Goal: Task Accomplishment & Management: Complete application form

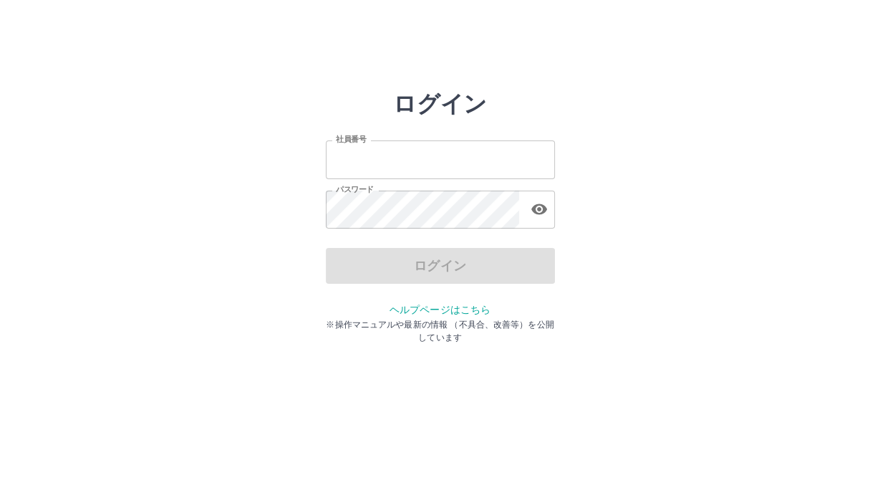
type input "*******"
click at [377, 266] on div "ログイン" at bounding box center [440, 266] width 229 height 36
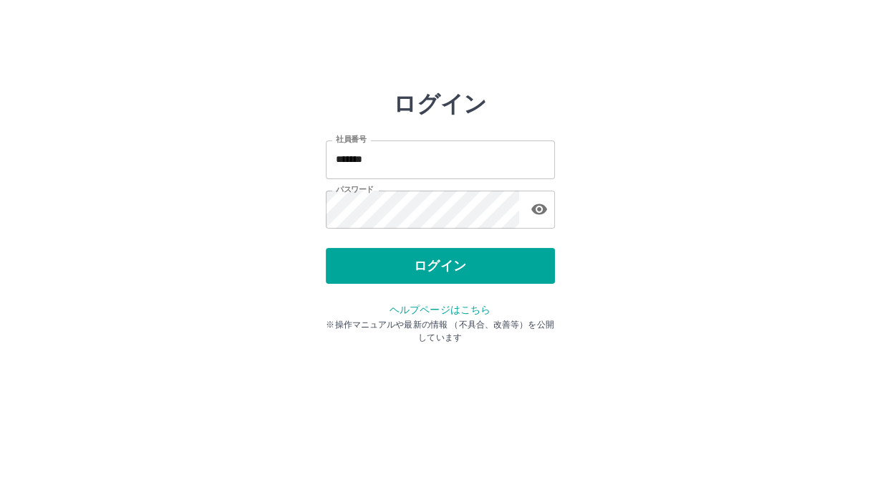
click at [377, 266] on button "ログイン" at bounding box center [440, 266] width 229 height 36
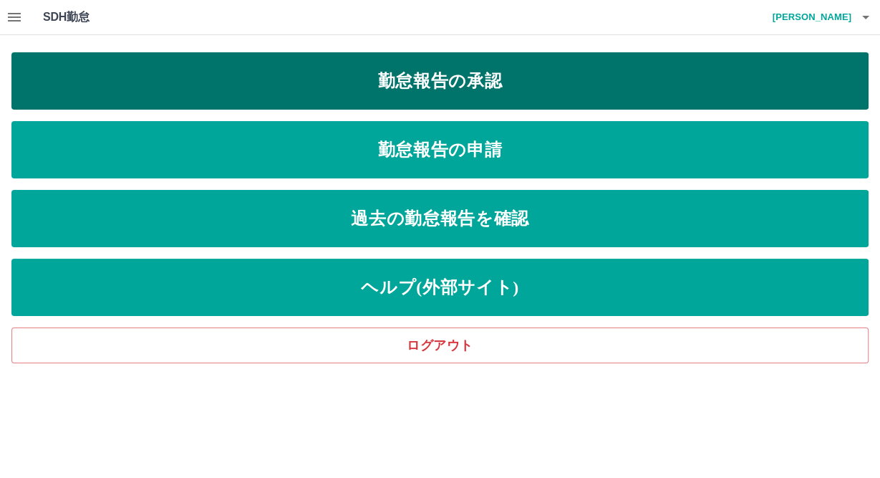
click at [427, 84] on link "勤怠報告の承認" at bounding box center [439, 80] width 857 height 57
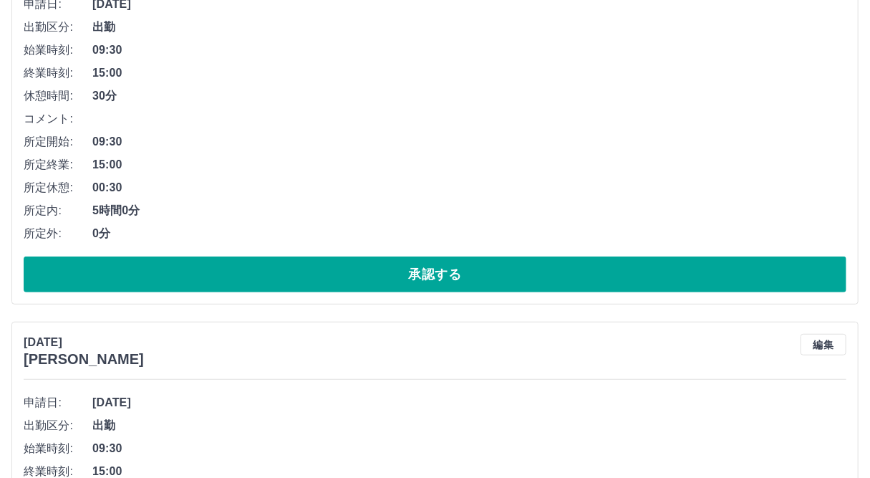
scroll to position [273, 0]
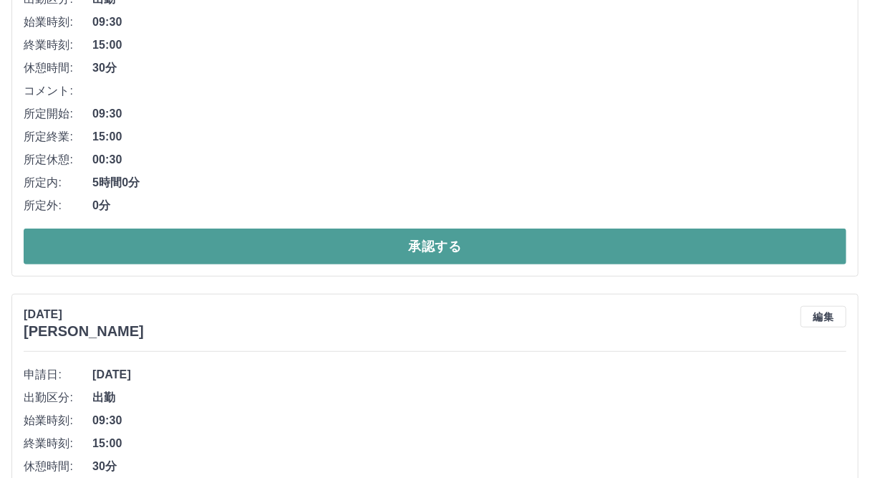
click at [528, 237] on button "承認する" at bounding box center [435, 246] width 823 height 36
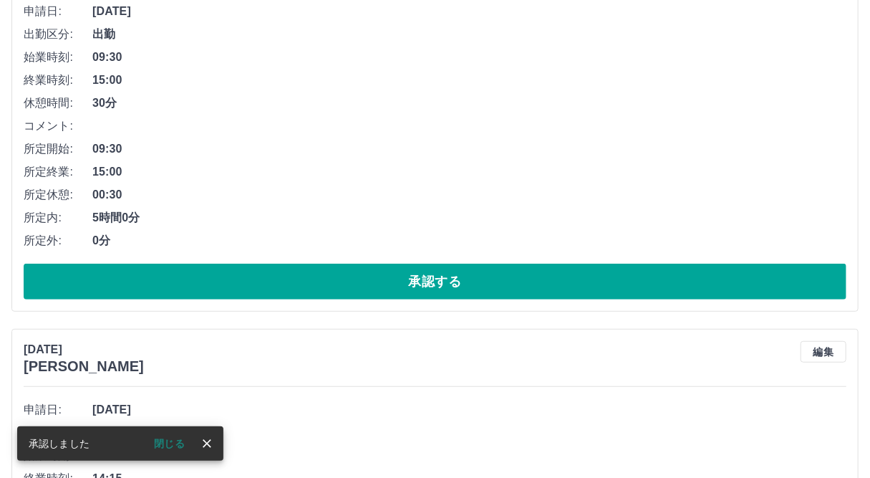
scroll to position [348, 0]
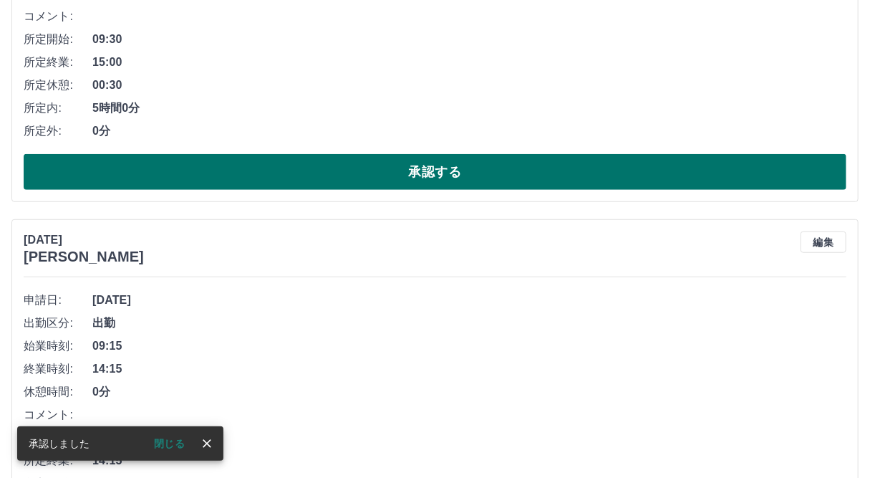
click at [435, 173] on button "承認する" at bounding box center [435, 172] width 823 height 36
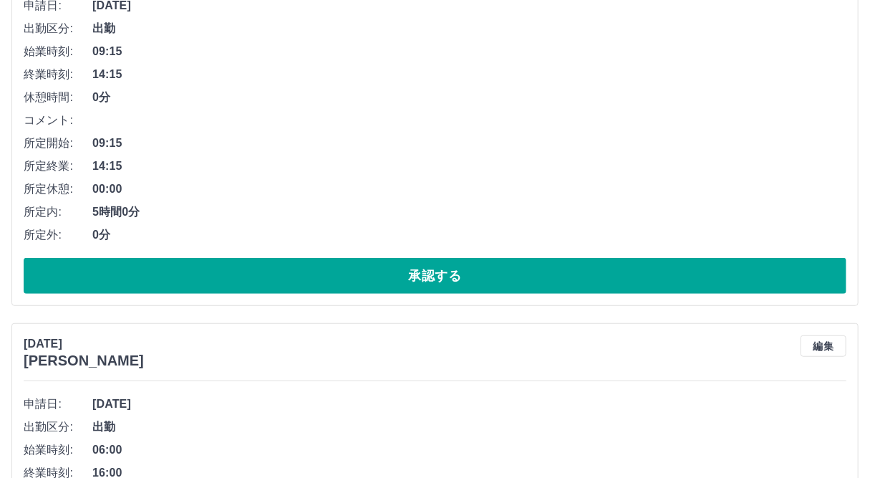
scroll to position [357, 0]
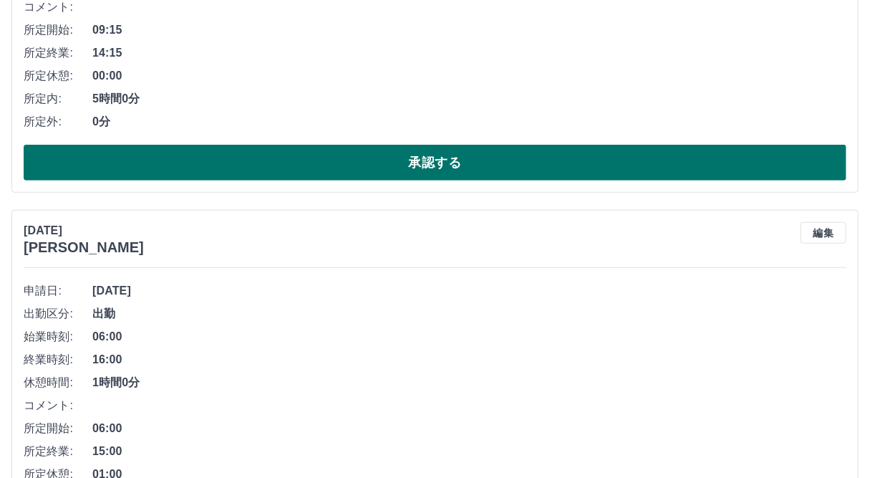
click at [594, 154] on button "承認する" at bounding box center [435, 163] width 823 height 36
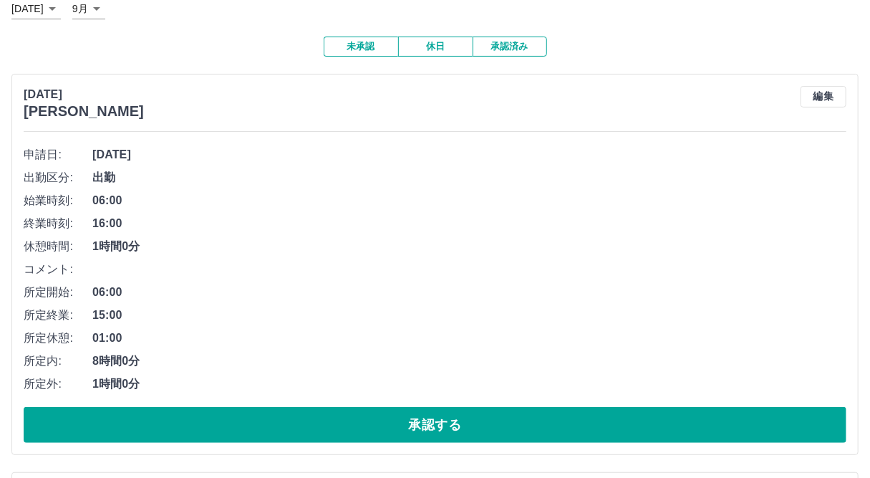
scroll to position [173, 0]
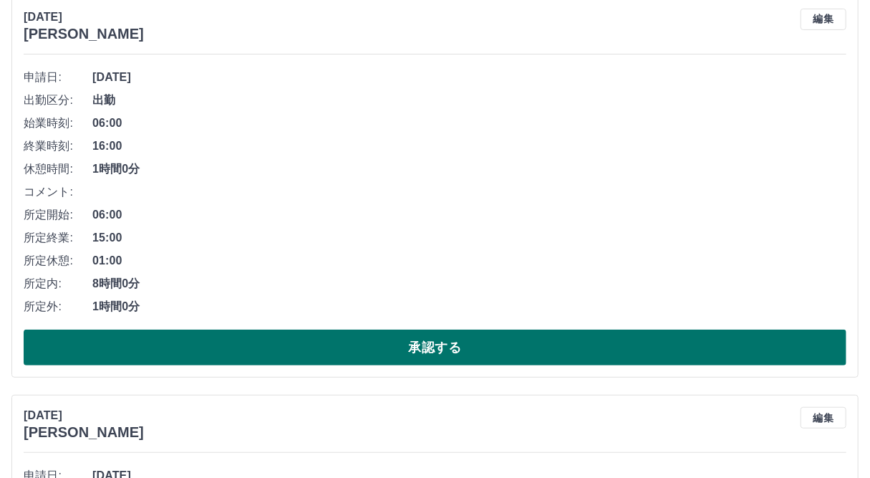
click at [487, 341] on button "承認する" at bounding box center [435, 347] width 823 height 36
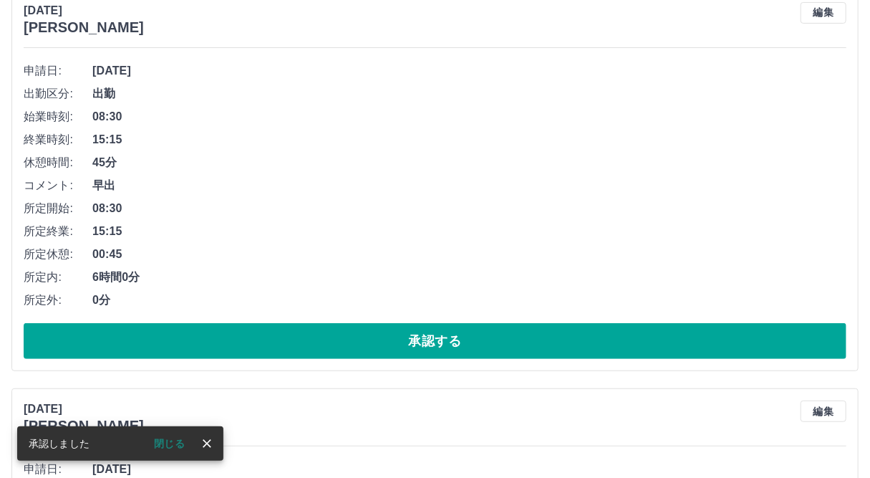
scroll to position [198, 0]
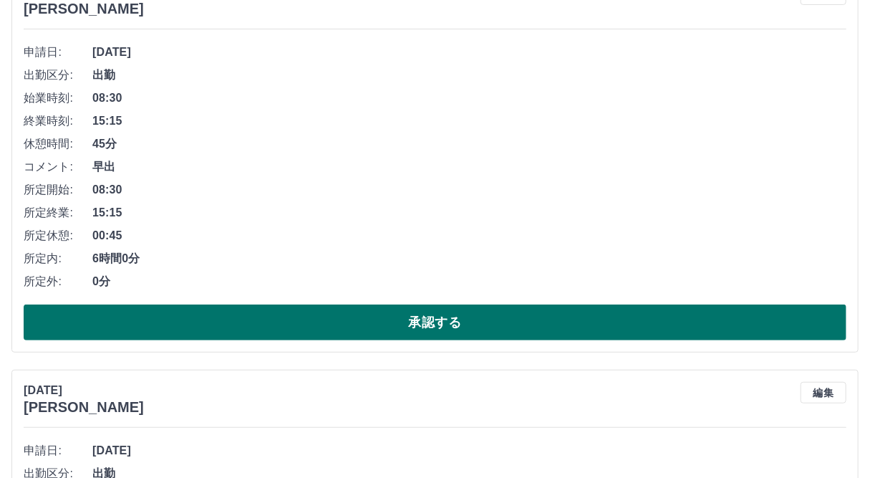
click at [506, 321] on button "承認する" at bounding box center [435, 322] width 823 height 36
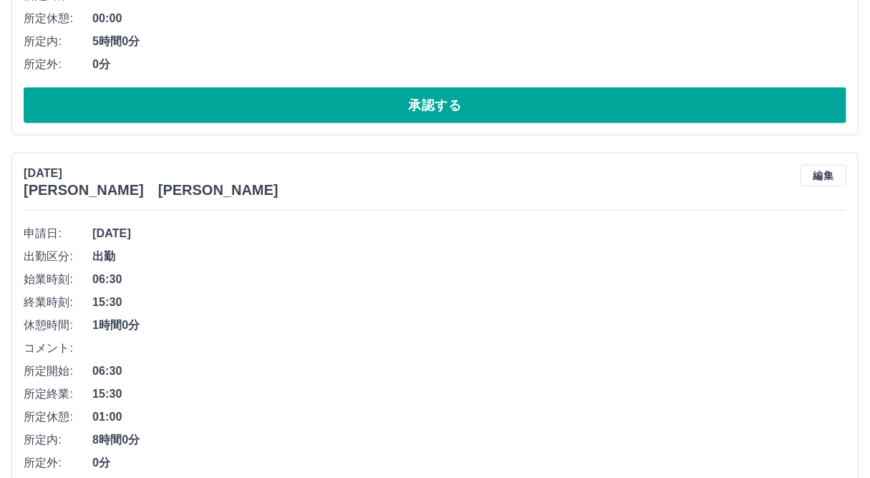
scroll to position [421, 0]
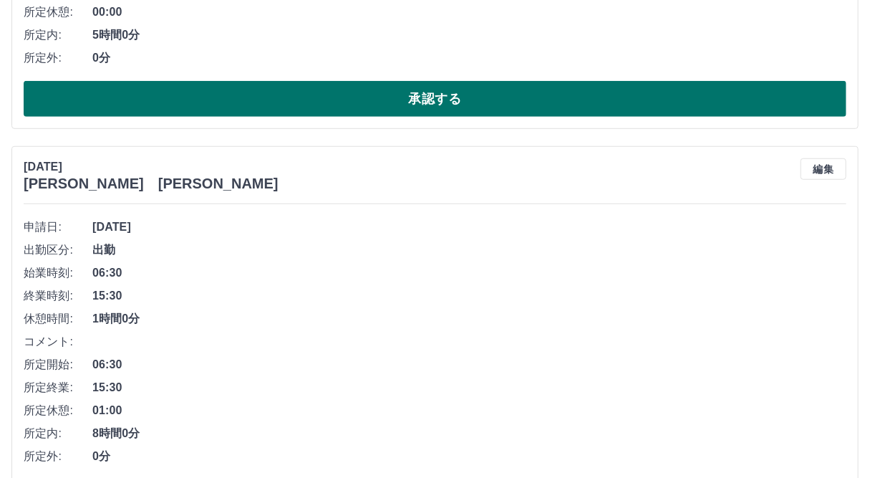
click at [660, 103] on button "承認する" at bounding box center [435, 99] width 823 height 36
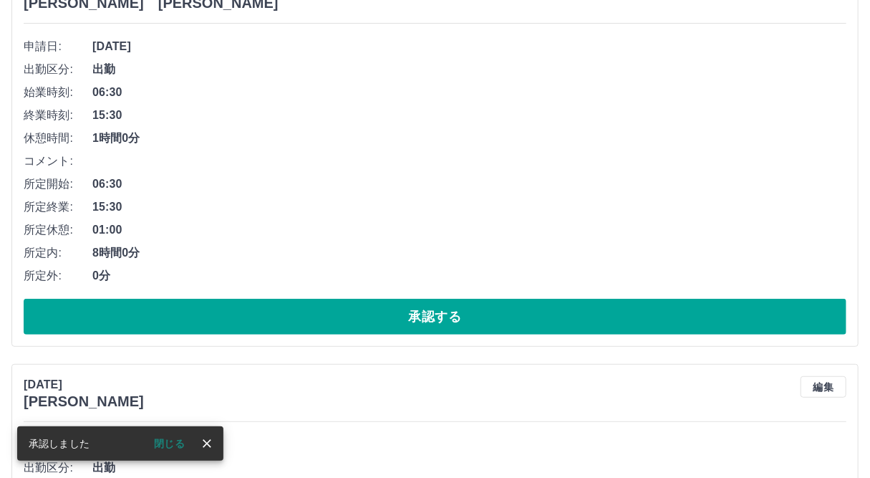
scroll to position [226, 0]
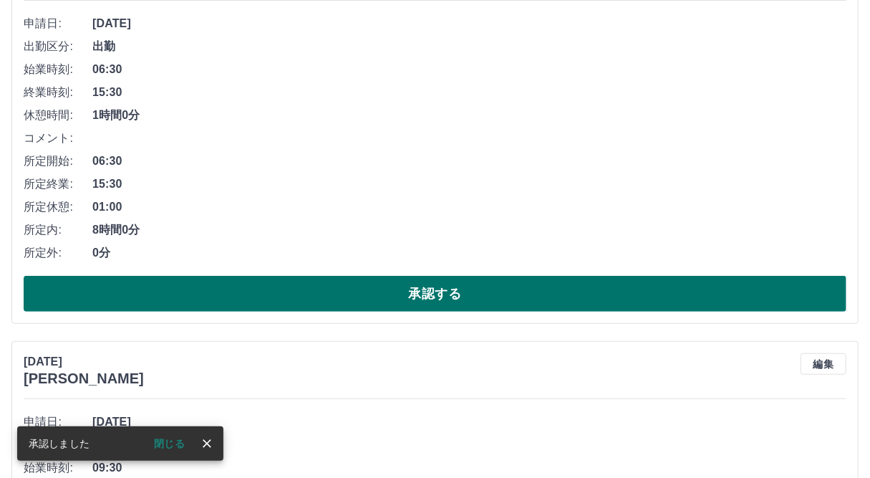
click at [525, 286] on button "承認する" at bounding box center [435, 294] width 823 height 36
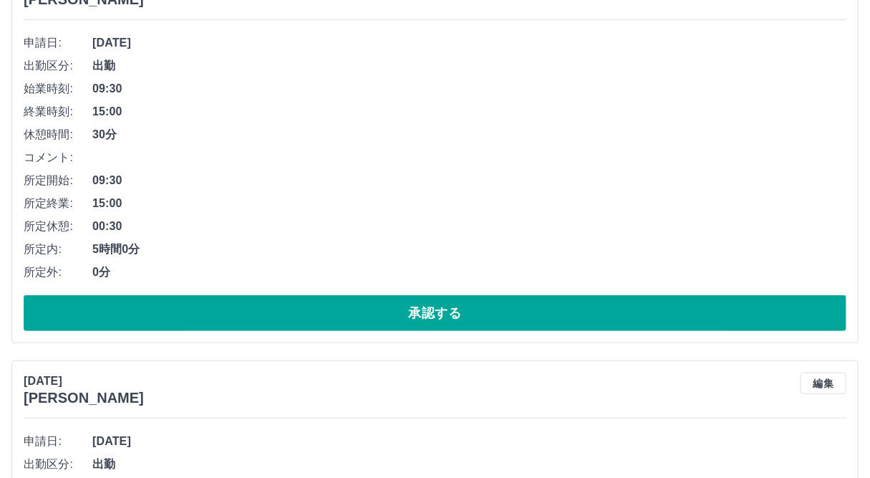
scroll to position [223, 0]
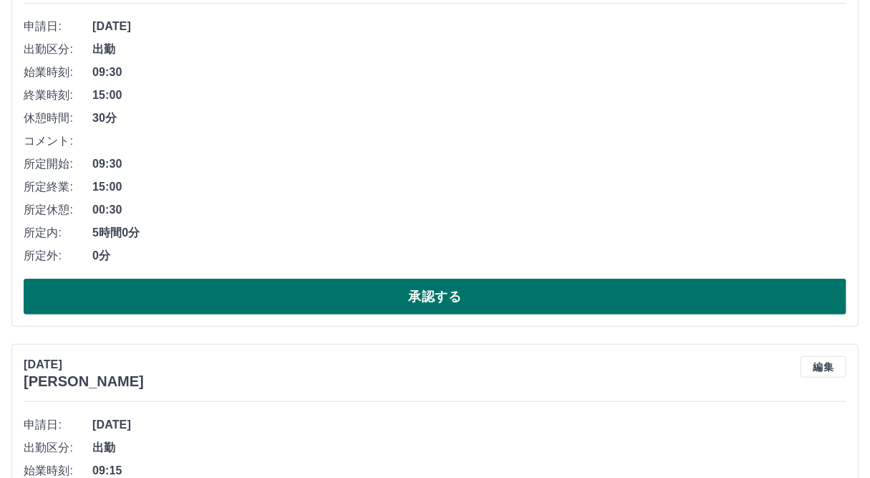
click at [528, 295] on button "承認する" at bounding box center [435, 296] width 823 height 36
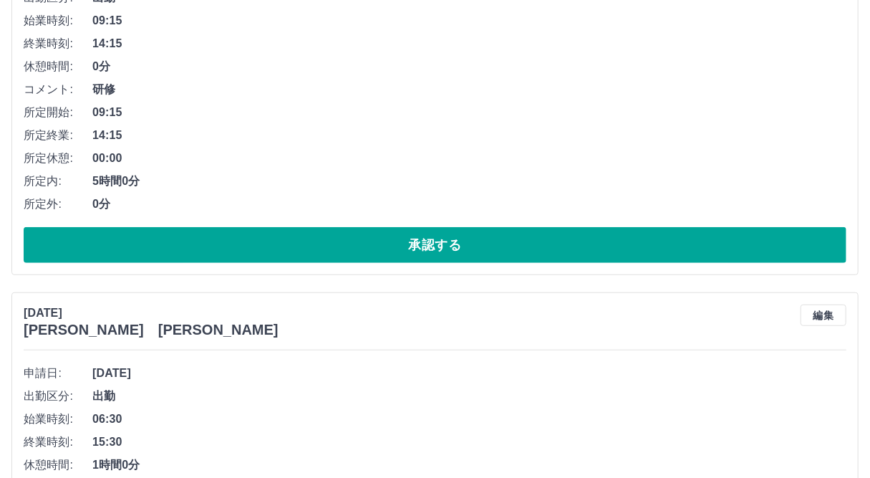
scroll to position [280, 0]
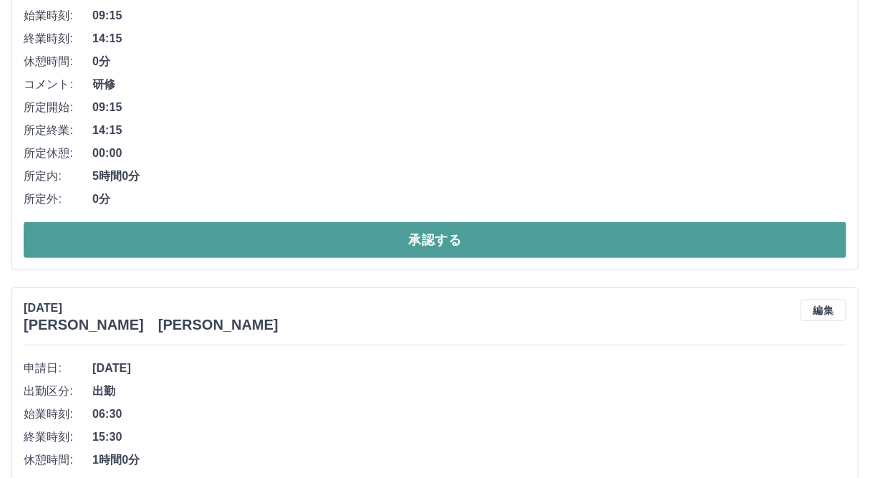
click at [558, 242] on button "承認する" at bounding box center [435, 240] width 823 height 36
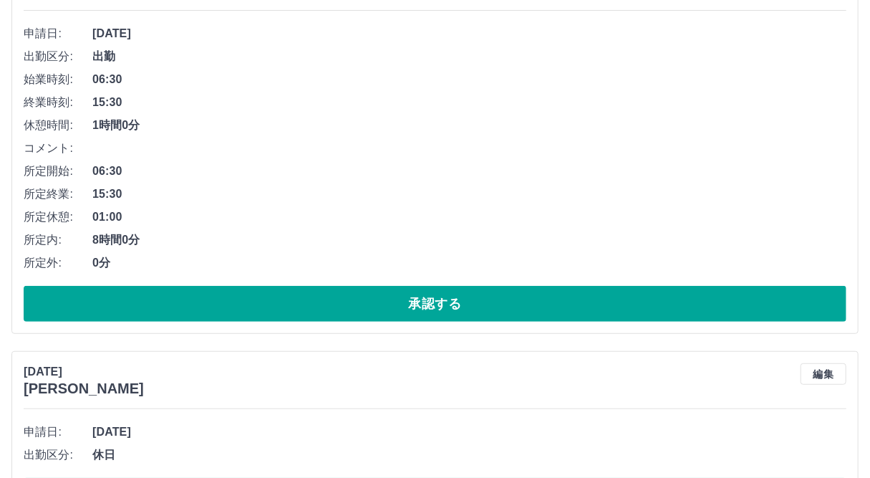
scroll to position [190, 0]
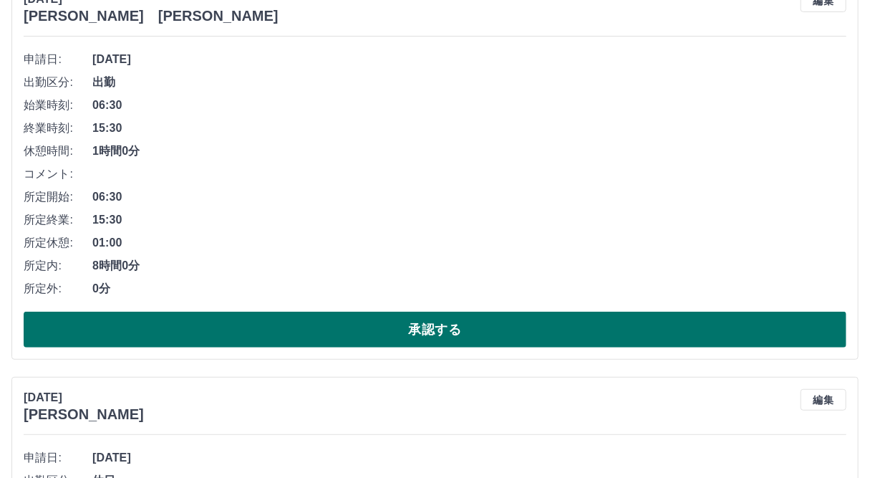
click at [384, 336] on button "承認する" at bounding box center [435, 329] width 823 height 36
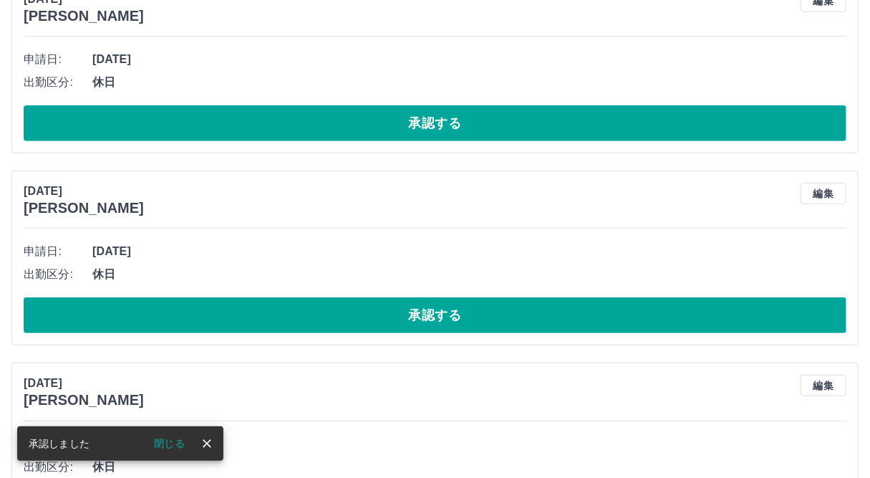
scroll to position [0, 0]
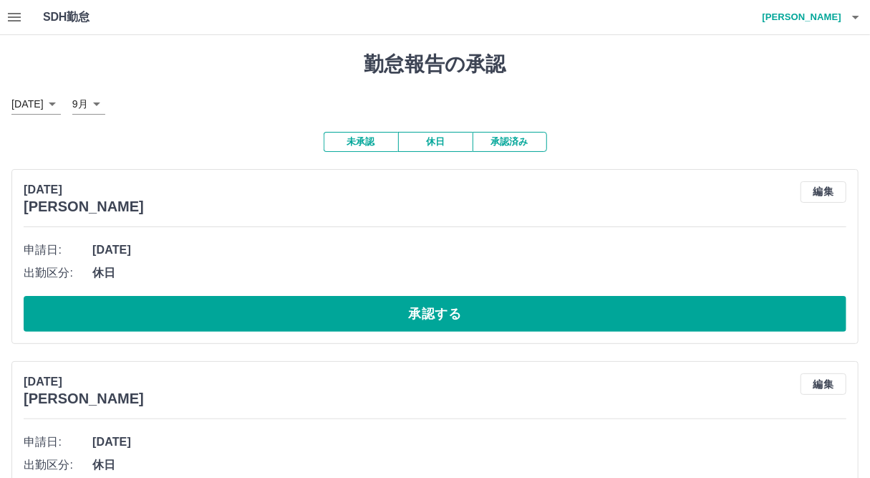
click at [5, 16] on button "button" at bounding box center [14, 17] width 29 height 34
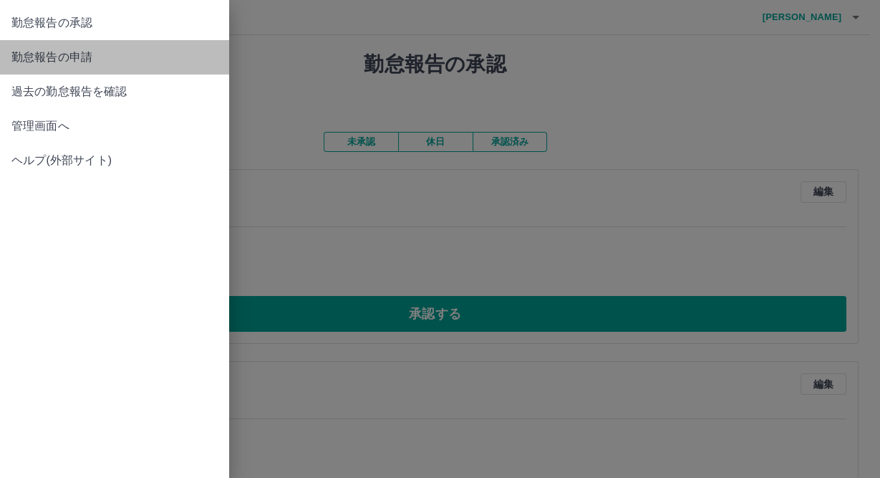
click at [71, 57] on span "勤怠報告の申請" at bounding box center [114, 57] width 206 height 17
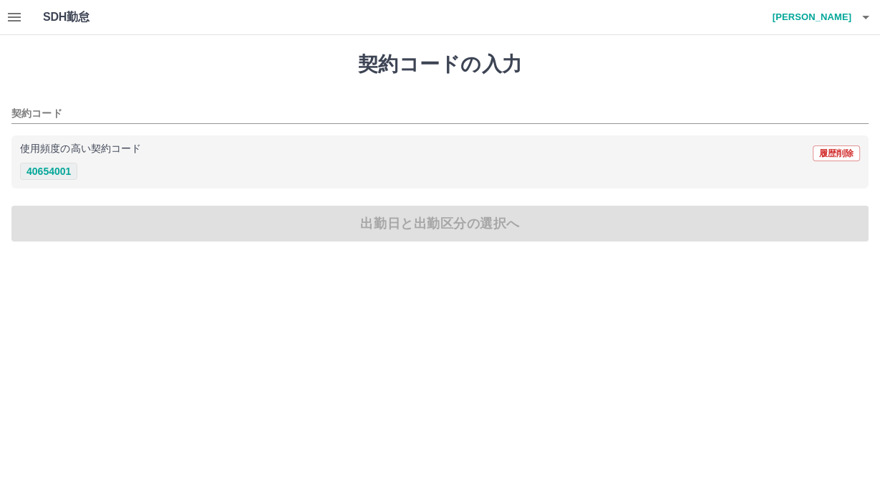
click at [37, 174] on button "40654001" at bounding box center [48, 171] width 57 height 17
type input "********"
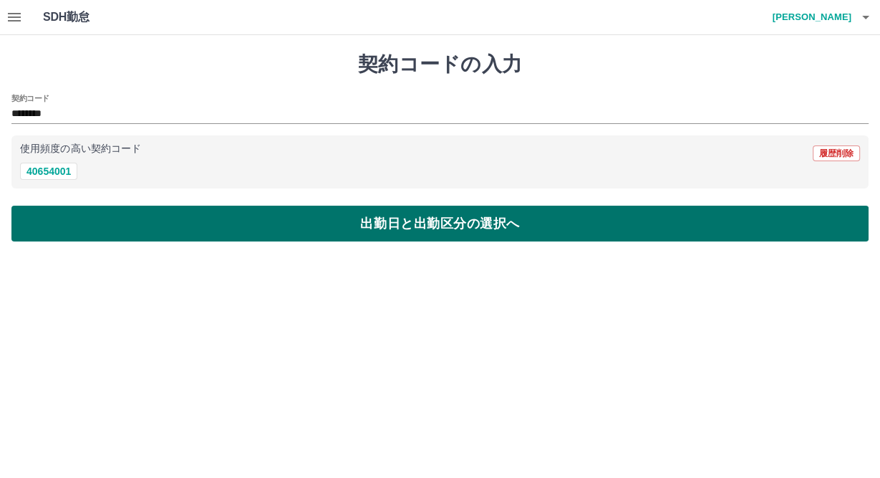
click at [112, 231] on button "出勤日と出勤区分の選択へ" at bounding box center [439, 223] width 857 height 36
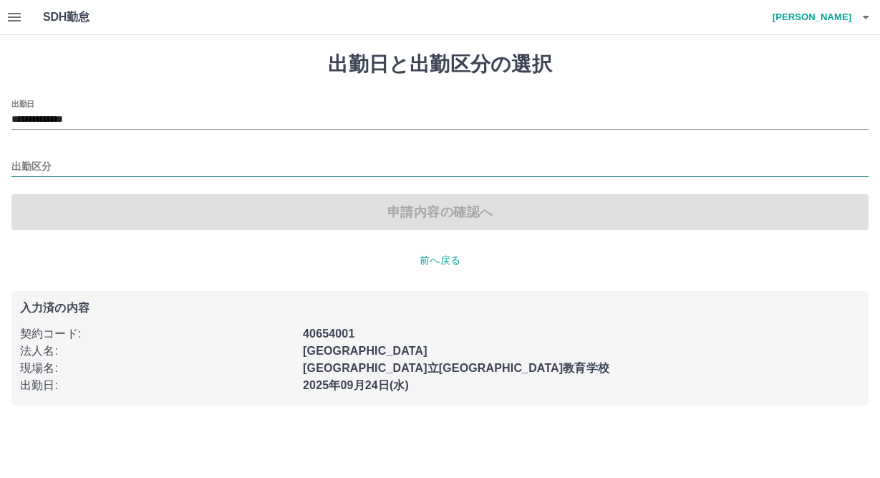
click at [54, 168] on input "出勤区分" at bounding box center [439, 167] width 857 height 18
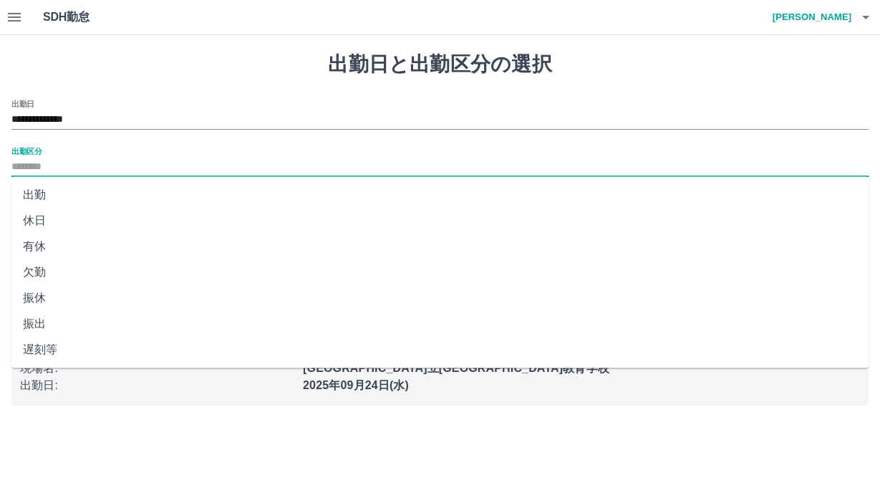
click at [42, 191] on li "出勤" at bounding box center [439, 195] width 857 height 26
type input "**"
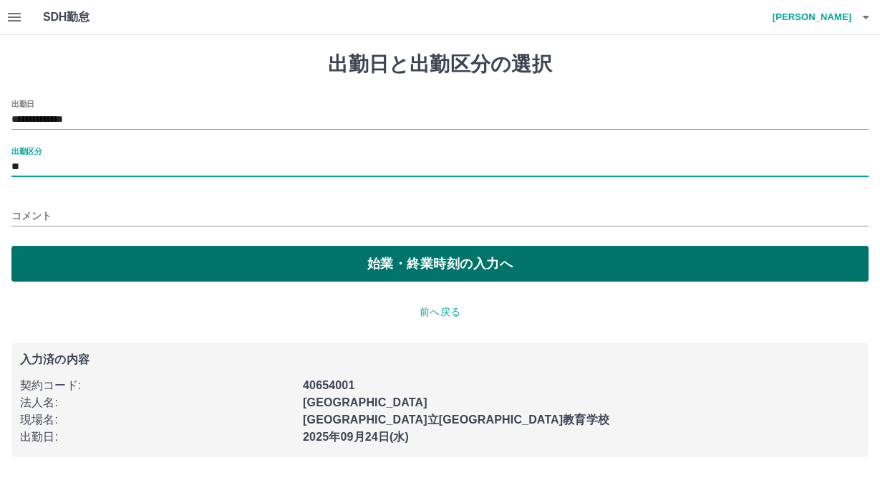
click at [39, 266] on button "始業・終業時刻の入力へ" at bounding box center [439, 264] width 857 height 36
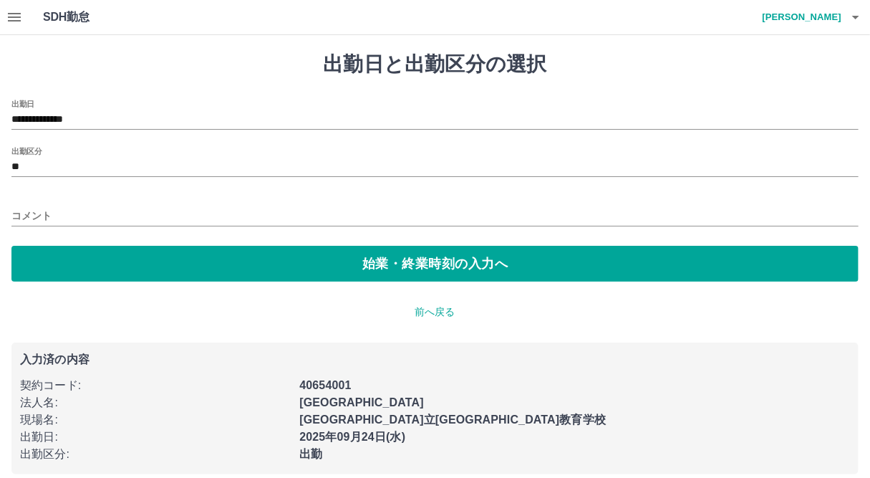
click at [43, 215] on input "コメント" at bounding box center [434, 215] width 847 height 21
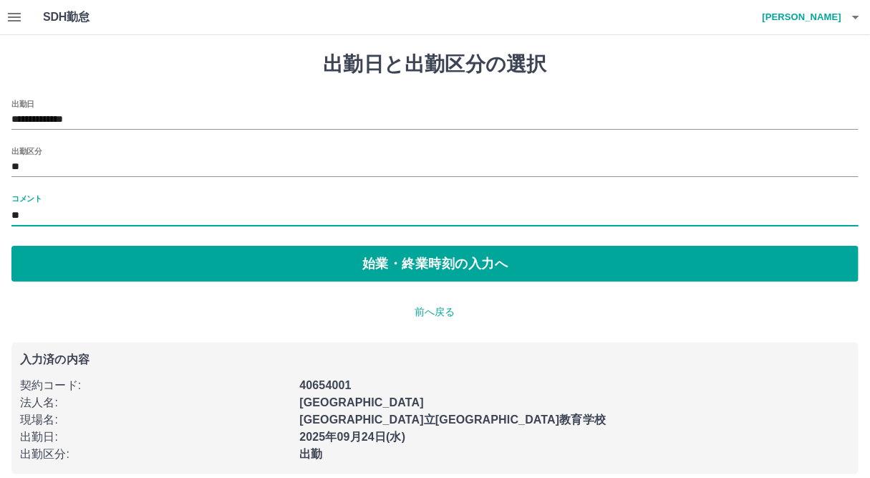
type input "*"
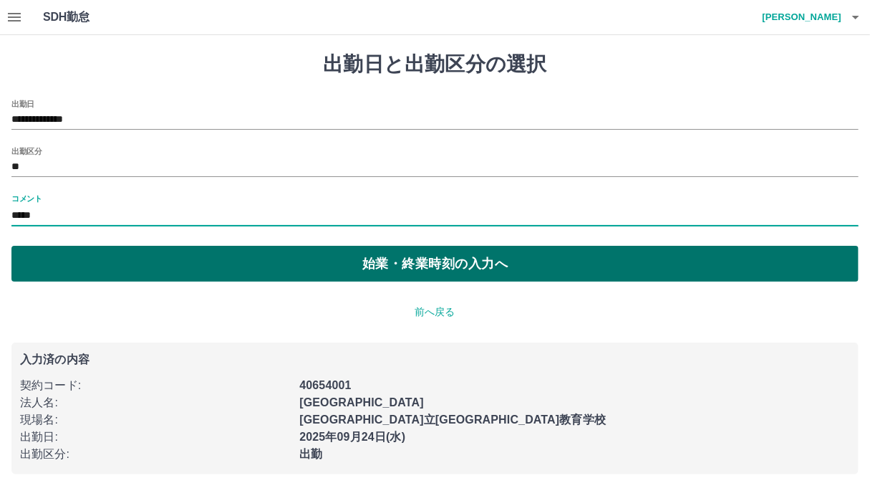
type input "*****"
click at [117, 276] on button "始業・終業時刻の入力へ" at bounding box center [434, 264] width 847 height 36
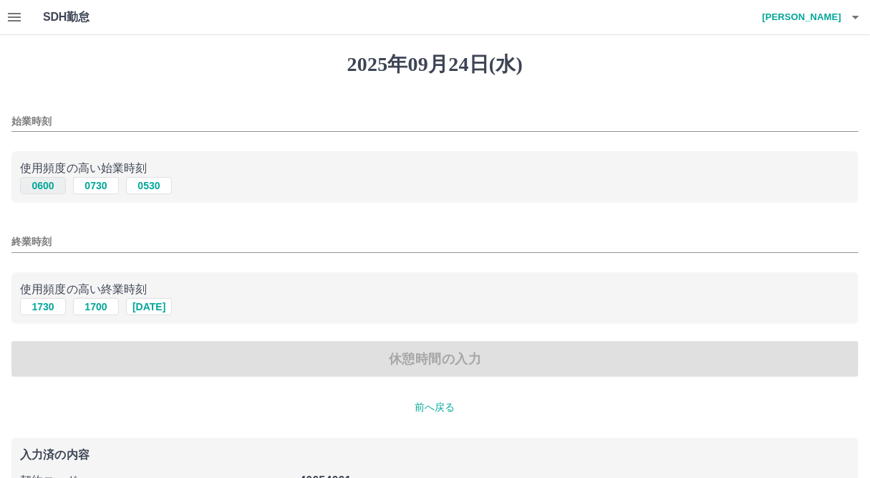
click at [39, 188] on button "0600" at bounding box center [43, 185] width 46 height 17
type input "****"
click at [77, 238] on input "終業時刻" at bounding box center [434, 241] width 847 height 21
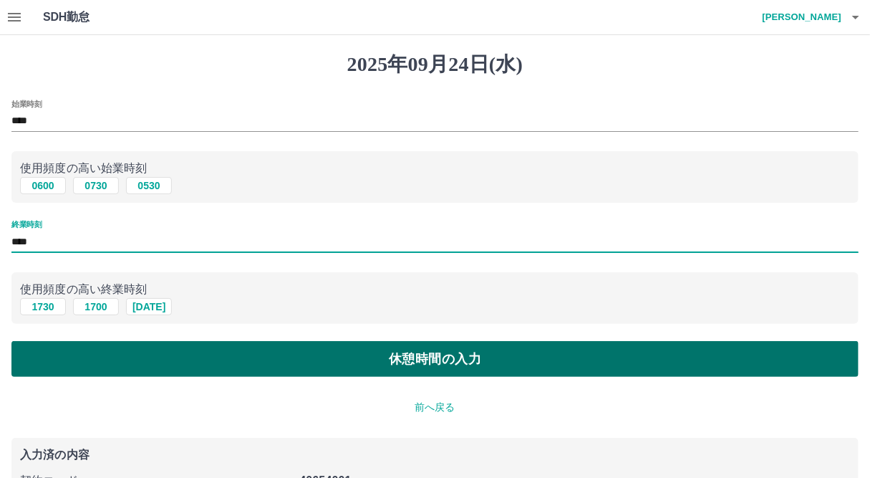
type input "****"
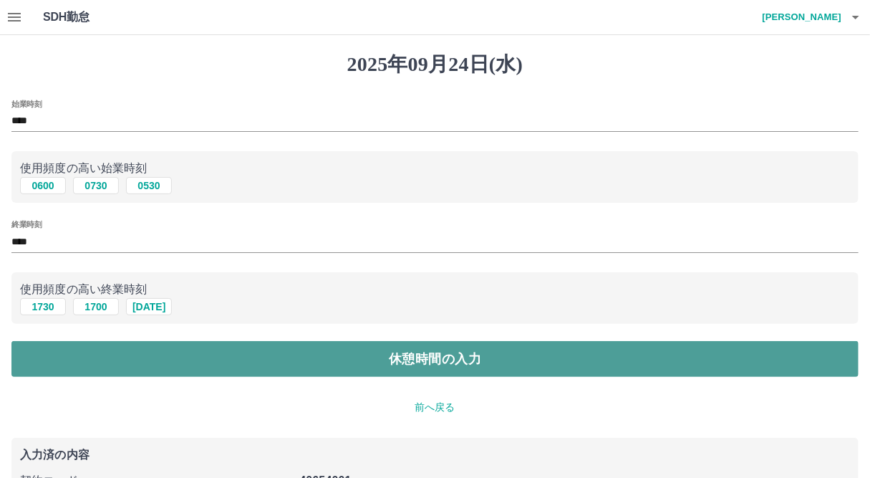
click at [64, 357] on button "休憩時間の入力" at bounding box center [434, 359] width 847 height 36
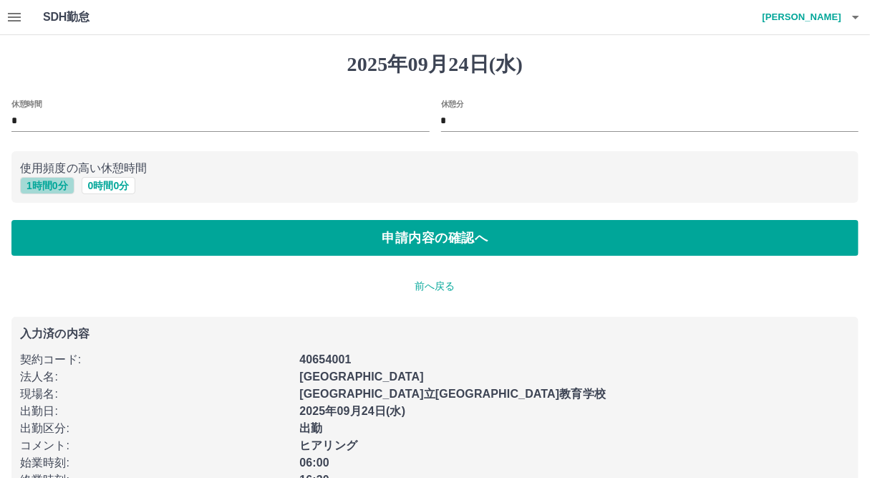
click at [59, 188] on button "1 時間 0 分" at bounding box center [47, 185] width 54 height 17
type input "*"
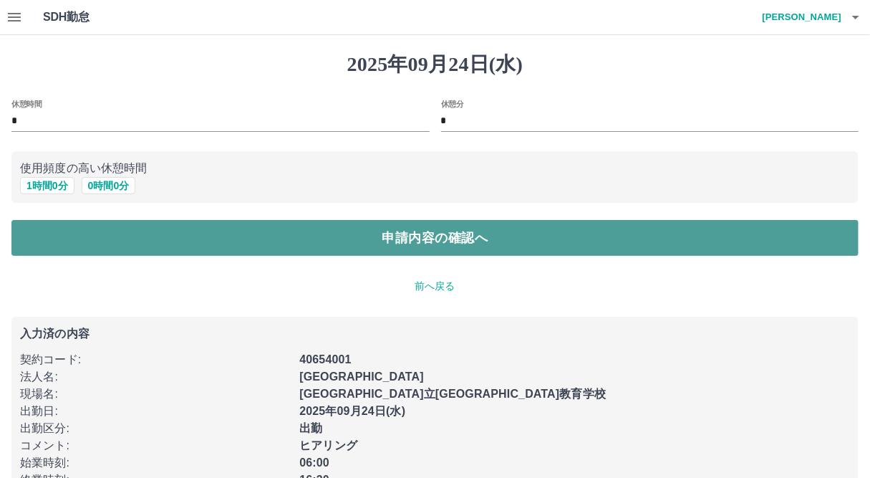
click at [84, 246] on button "申請内容の確認へ" at bounding box center [434, 238] width 847 height 36
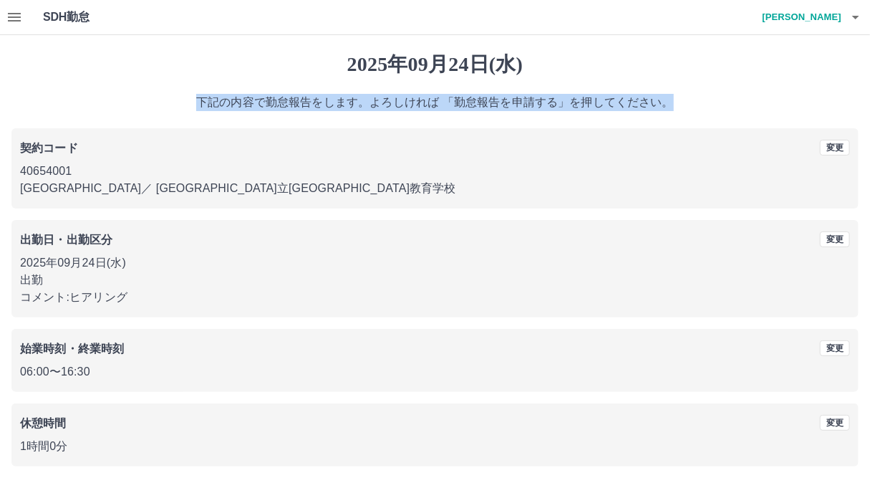
drag, startPoint x: 868, startPoint y: 77, endPoint x: 879, endPoint y: 119, distance: 43.6
click at [870, 119] on html "SDH勤怠 矢澤　和美 2025年09月24日(水) 下記の内容で勤怠報告をします。よろしければ 「勤怠報告を申請する」を押してください。 契約コード 変更 …" at bounding box center [435, 268] width 870 height 536
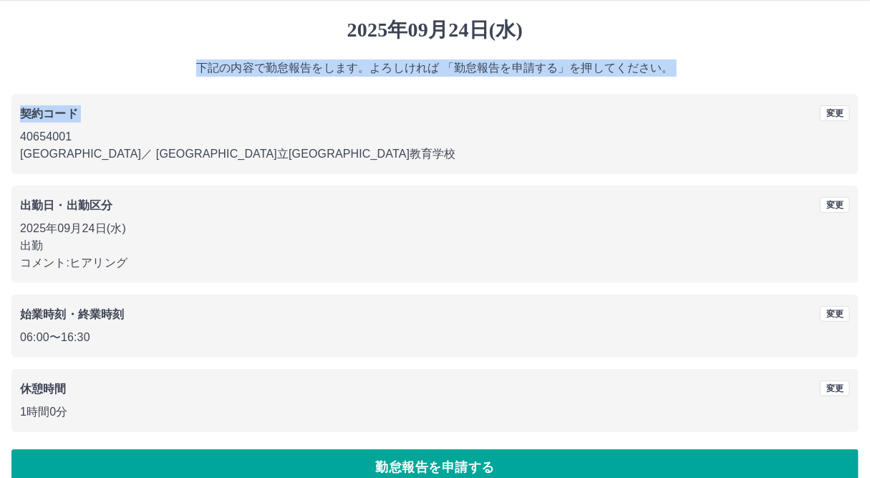
scroll to position [58, 0]
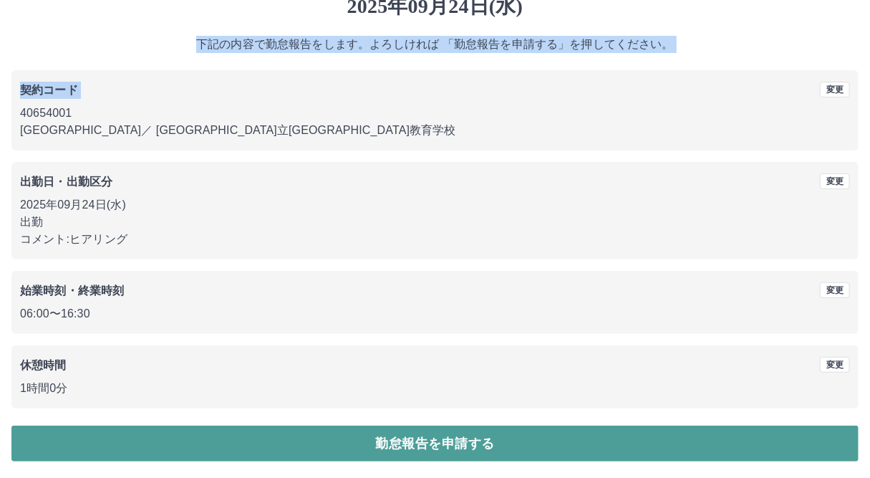
click at [541, 448] on button "勤怠報告を申請する" at bounding box center [434, 443] width 847 height 36
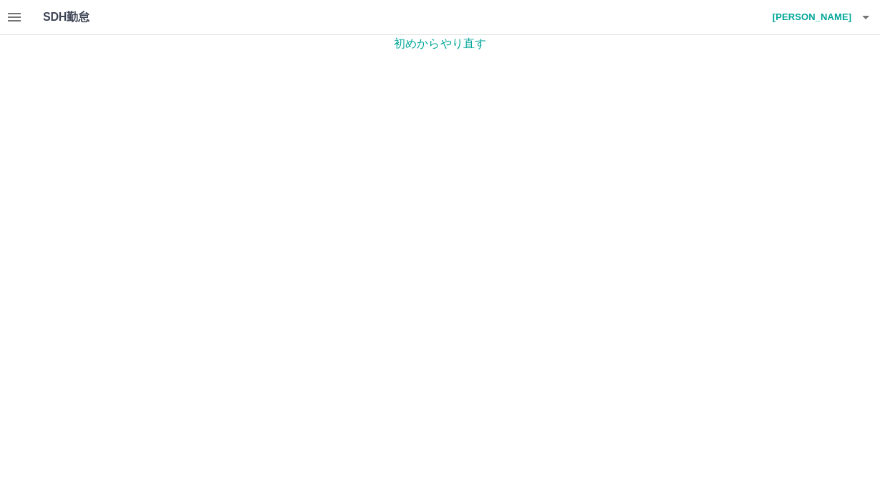
click at [12, 17] on icon "button" at bounding box center [14, 17] width 13 height 9
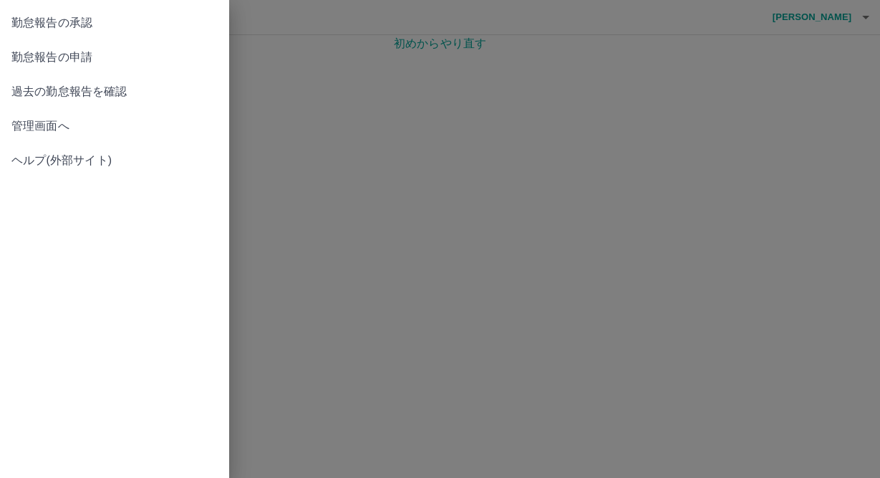
click at [77, 26] on span "勤怠報告の承認" at bounding box center [114, 22] width 206 height 17
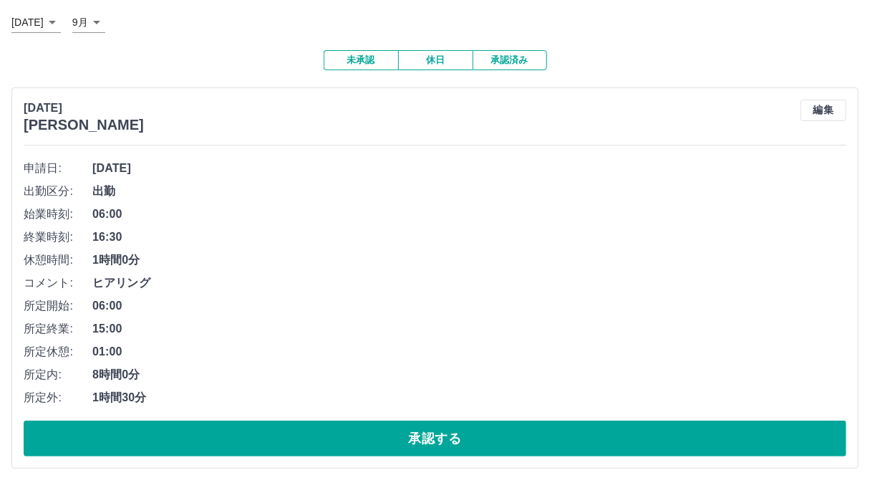
scroll to position [218, 0]
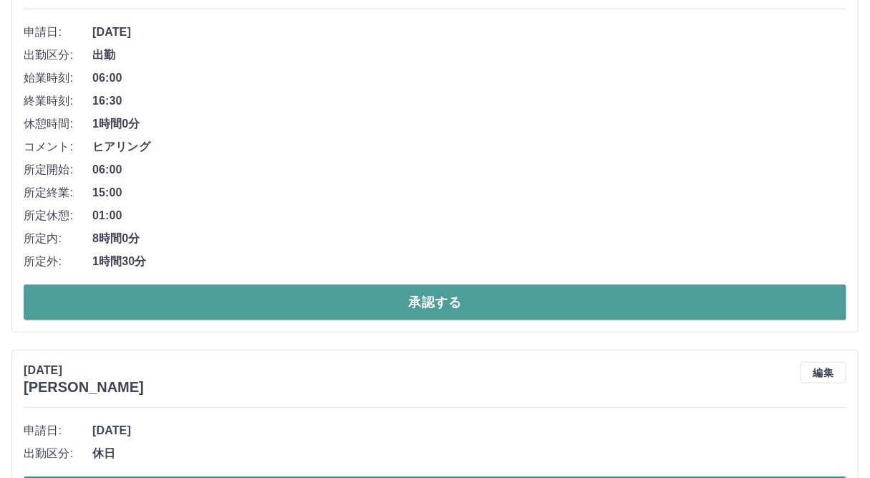
click at [418, 305] on button "承認する" at bounding box center [435, 302] width 823 height 36
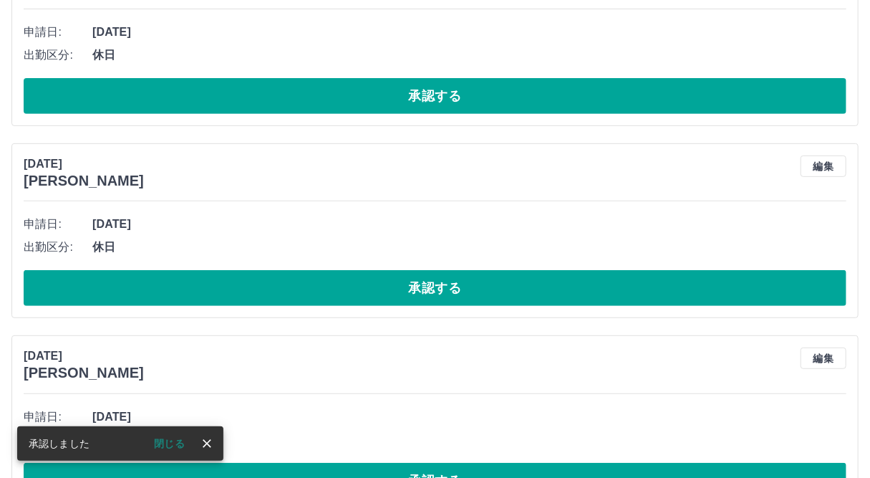
scroll to position [0, 0]
